Goal: Transaction & Acquisition: Purchase product/service

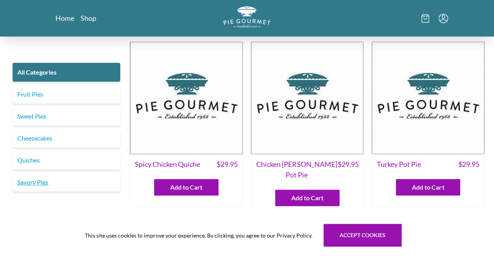
click at [47, 182] on link "Savory Pies" at bounding box center [67, 182] width 108 height 19
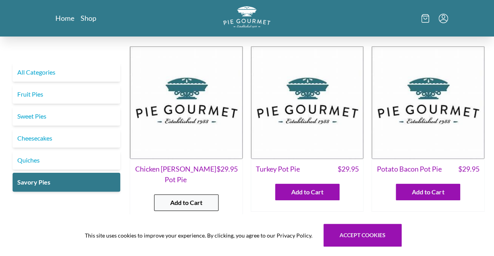
click at [192, 198] on span "Add to Cart" at bounding box center [186, 202] width 32 height 9
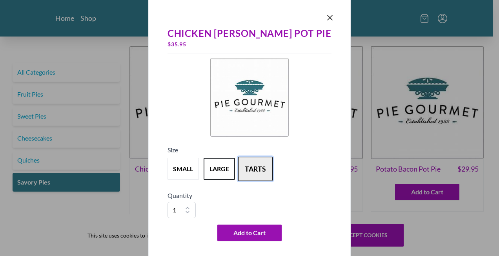
click at [273, 177] on button "tarts" at bounding box center [255, 169] width 35 height 24
click at [235, 171] on button "large" at bounding box center [219, 169] width 35 height 24
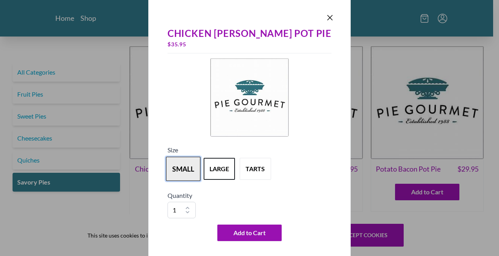
click at [201, 170] on button "small" at bounding box center [183, 169] width 35 height 24
click at [237, 172] on button "large" at bounding box center [219, 169] width 35 height 24
click at [201, 168] on button "small" at bounding box center [183, 169] width 35 height 24
click at [237, 167] on button "large" at bounding box center [219, 169] width 35 height 24
click at [200, 167] on button "small" at bounding box center [183, 169] width 35 height 24
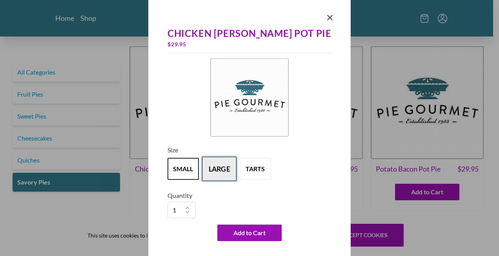
click at [237, 164] on button "large" at bounding box center [219, 169] width 35 height 24
